Goal: Navigation & Orientation: Go to known website

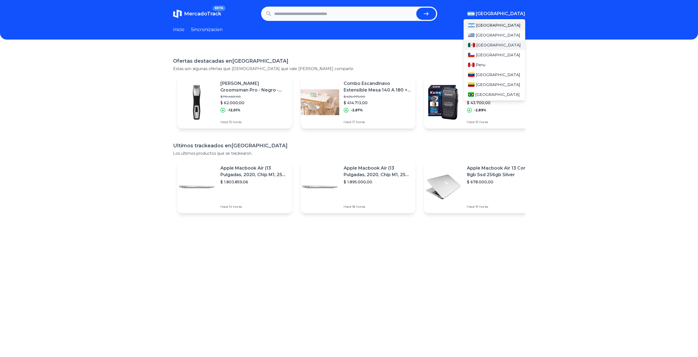
click at [482, 45] on span "[GEOGRAPHIC_DATA]" at bounding box center [498, 45] width 45 height 6
click at [500, 10] on button "[GEOGRAPHIC_DATA]" at bounding box center [496, 13] width 58 height 7
click at [482, 48] on span "[GEOGRAPHIC_DATA]" at bounding box center [498, 45] width 45 height 6
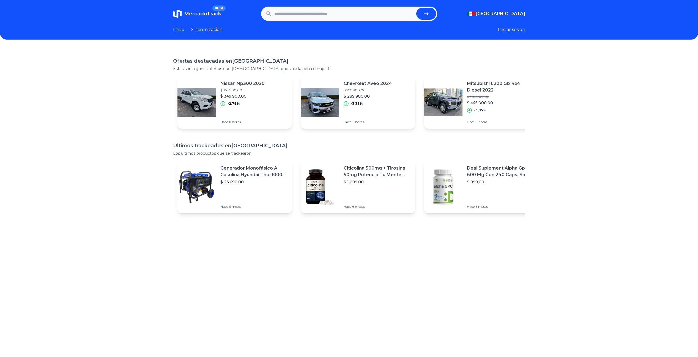
click at [515, 28] on button "Iniciar sesion" at bounding box center [511, 29] width 27 height 7
